Goal: Transaction & Acquisition: Purchase product/service

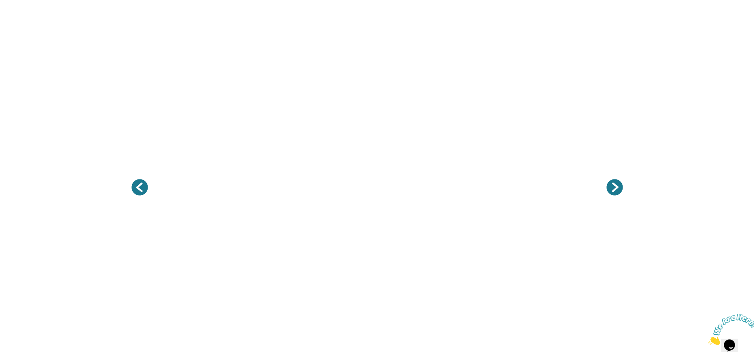
scroll to position [79, 0]
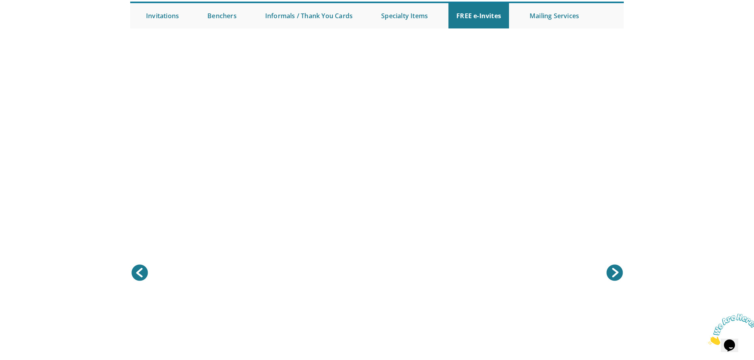
click at [246, 117] on link at bounding box center [377, 287] width 494 height 494
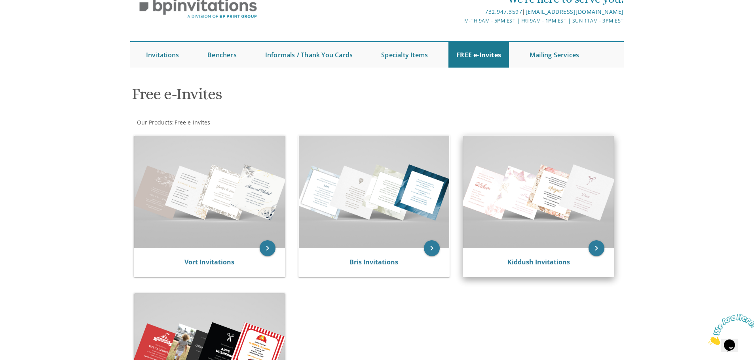
scroll to position [40, 0]
click at [594, 199] on img at bounding box center [538, 192] width 151 height 113
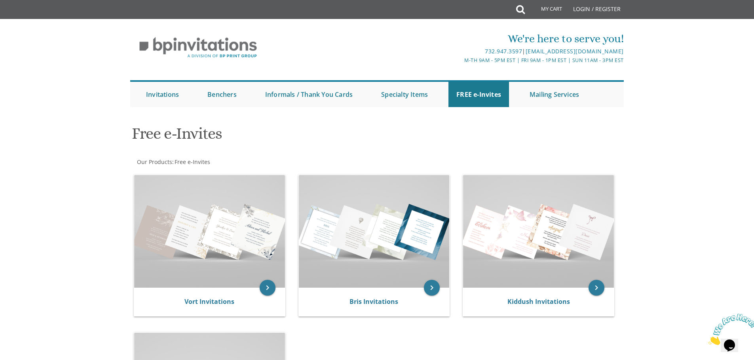
scroll to position [0, 0]
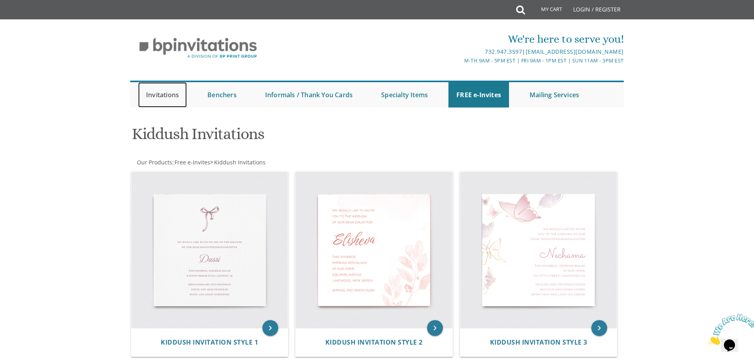
click at [161, 98] on link "Invitations" at bounding box center [162, 94] width 49 height 25
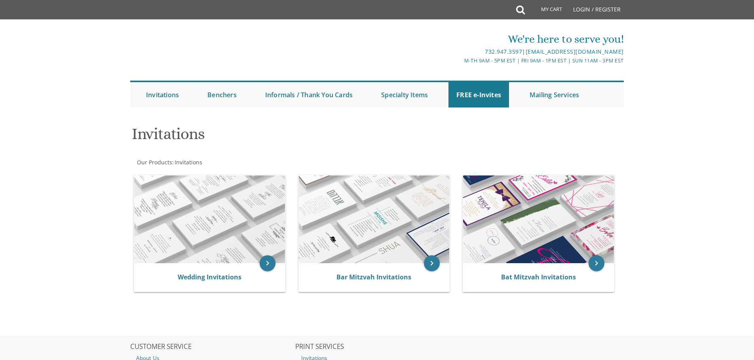
click at [160, 137] on h1 "Invitations" at bounding box center [293, 136] width 323 height 23
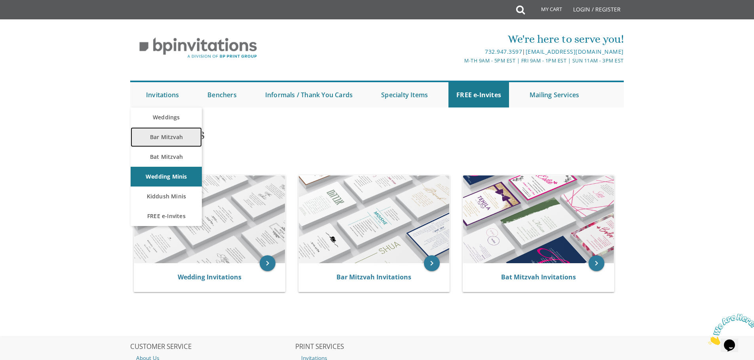
click at [167, 133] on link "Bar Mitzvah" at bounding box center [166, 137] width 71 height 20
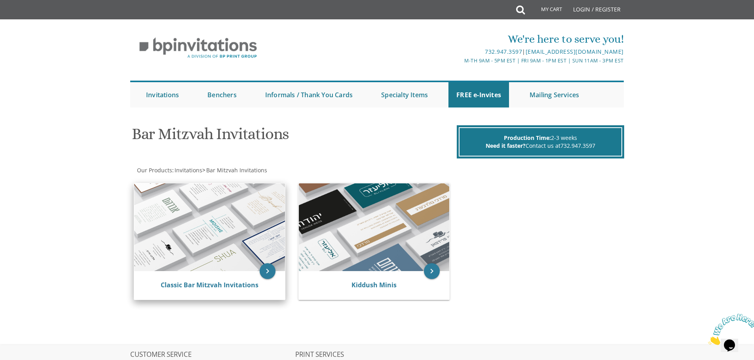
click at [176, 218] on img at bounding box center [209, 228] width 151 height 88
click at [214, 235] on img at bounding box center [209, 228] width 151 height 88
click at [265, 269] on icon "keyboard_arrow_right" at bounding box center [267, 271] width 16 height 16
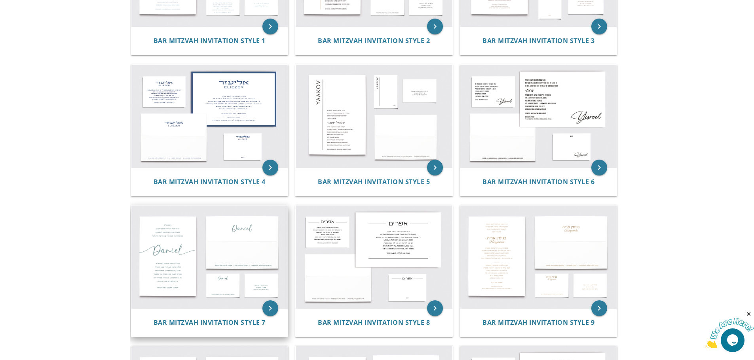
scroll to position [277, 0]
